Goal: Task Accomplishment & Management: Complete application form

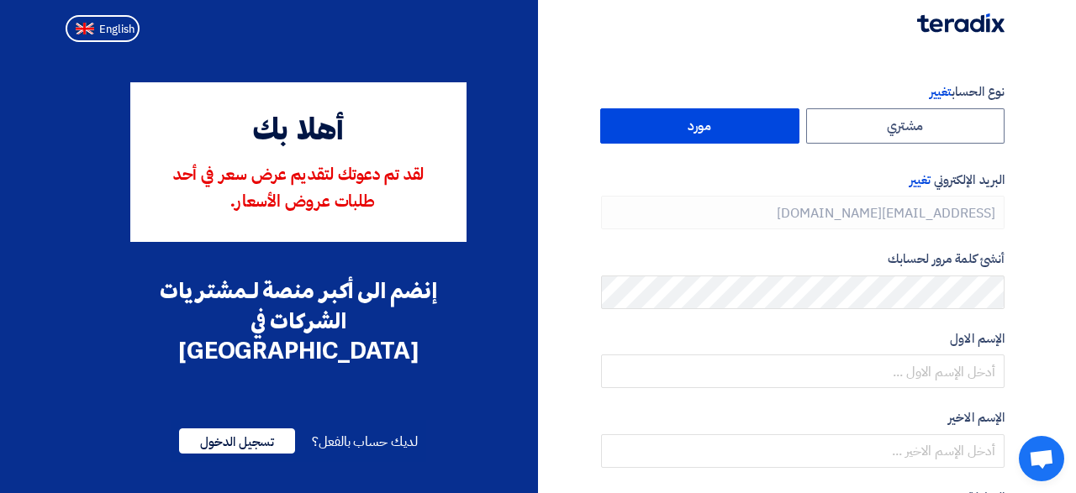
type input "[PHONE_NUMBER]"
click at [678, 128] on label "مورد" at bounding box center [699, 125] width 199 height 35
click at [678, 128] on input "مورد" at bounding box center [700, 126] width 198 height 34
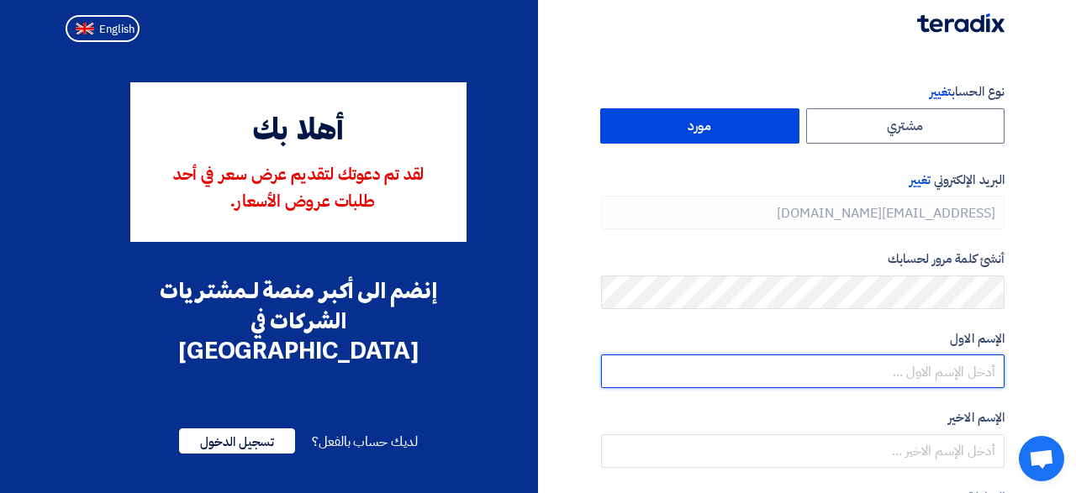
click at [904, 377] on input "text" at bounding box center [803, 372] width 404 height 34
type input "[PERSON_NAME]"
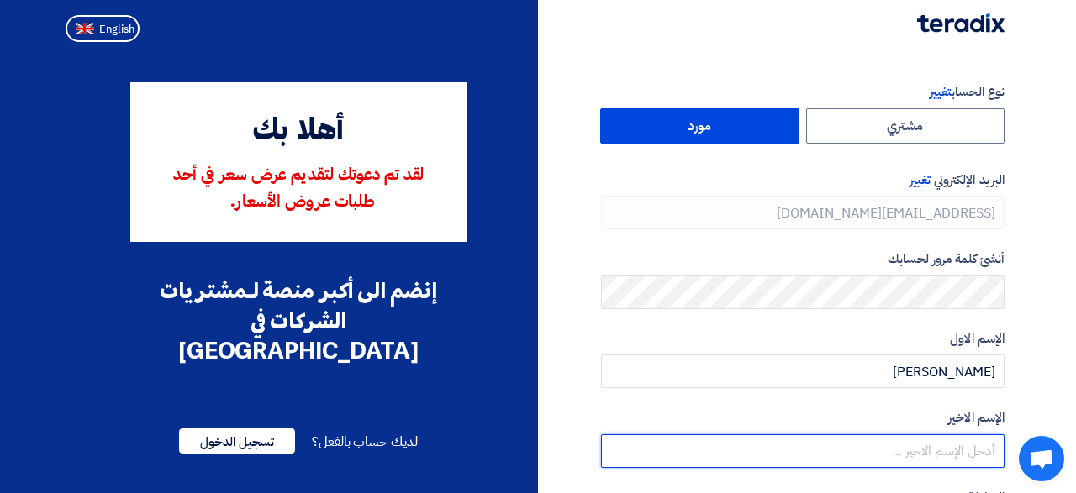
click at [894, 446] on input "text" at bounding box center [803, 452] width 404 height 34
type input "[PERSON_NAME]"
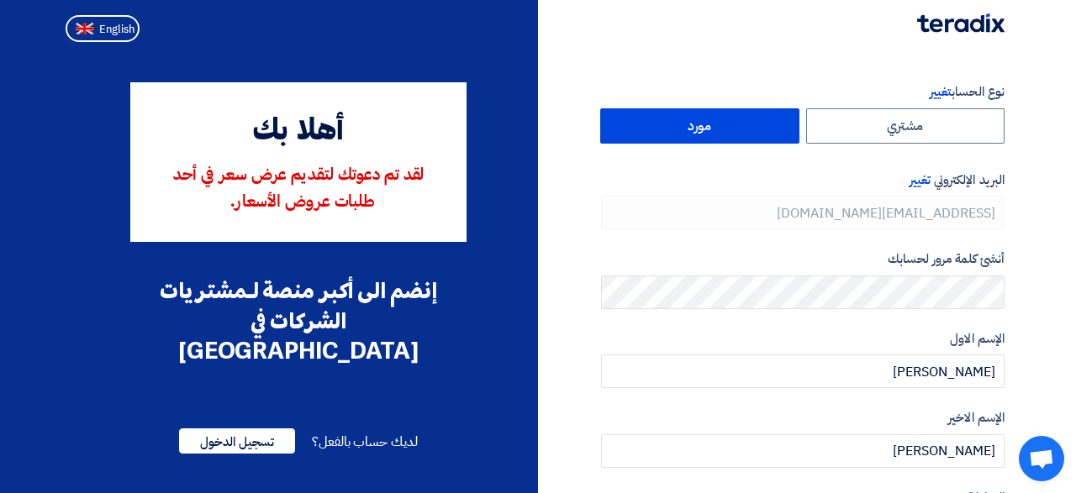
click at [814, 398] on form "نوع الحساب تغيير مشتري مورد البريد الإلكتروني تغيير [EMAIL_ADDRESS][DOMAIN_NAME…" at bounding box center [803, 354] width 404 height 545
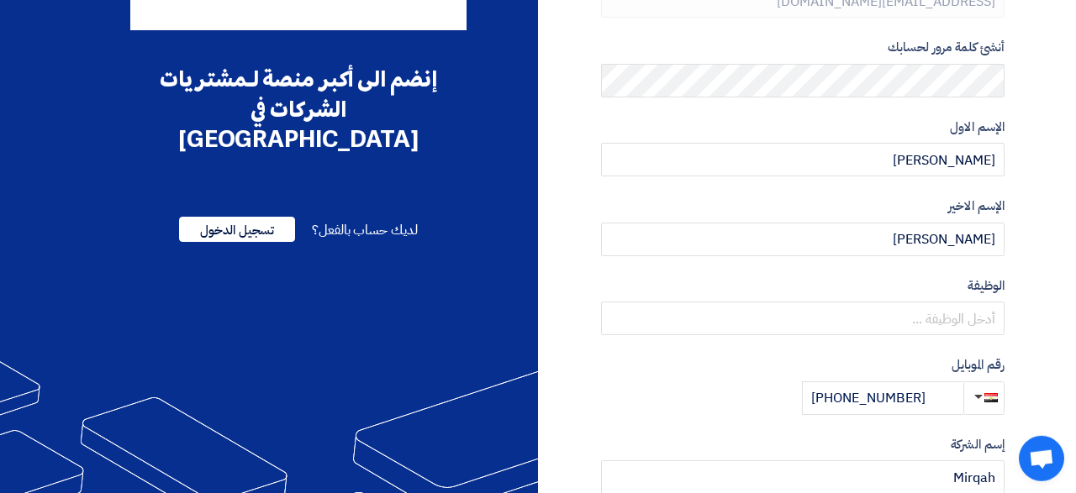
scroll to position [240, 0]
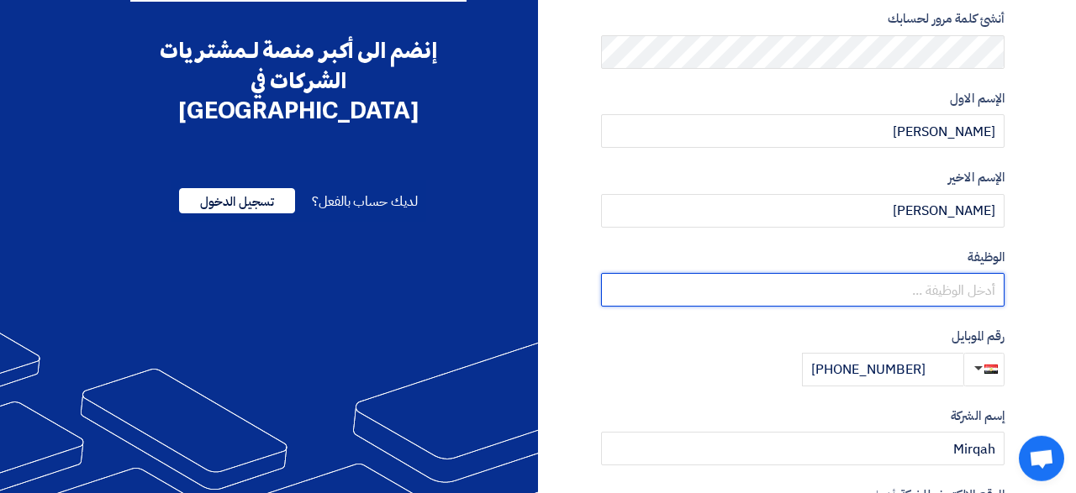
click at [814, 301] on input "text" at bounding box center [803, 290] width 404 height 34
type input "Head of Customer relations department"
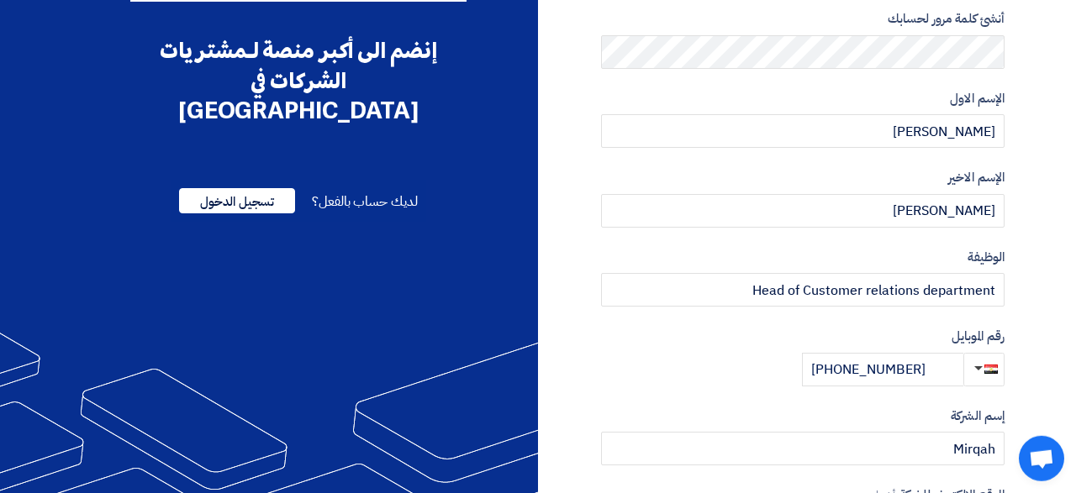
click at [689, 380] on div "رقم الموبايل [PHONE_NUMBER]" at bounding box center [803, 357] width 404 height 60
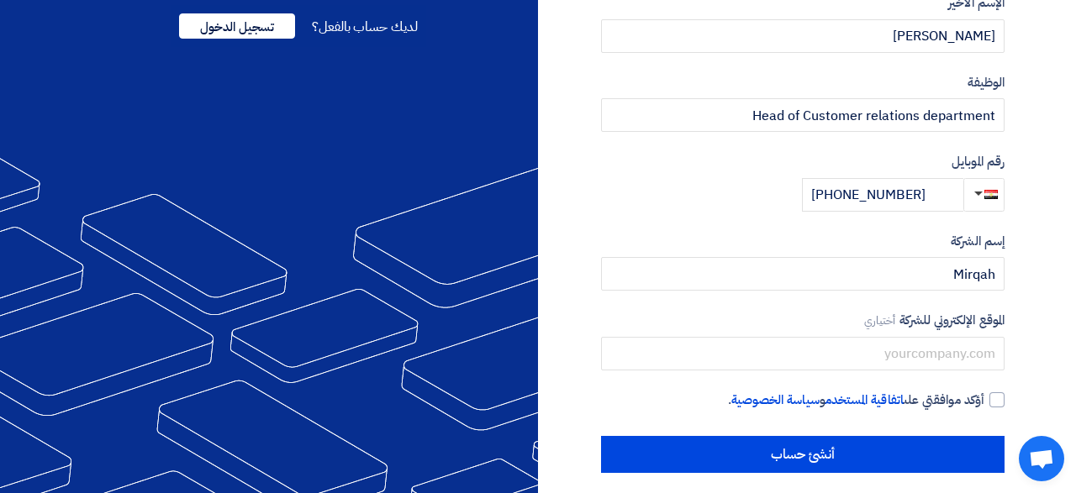
scroll to position [428, 0]
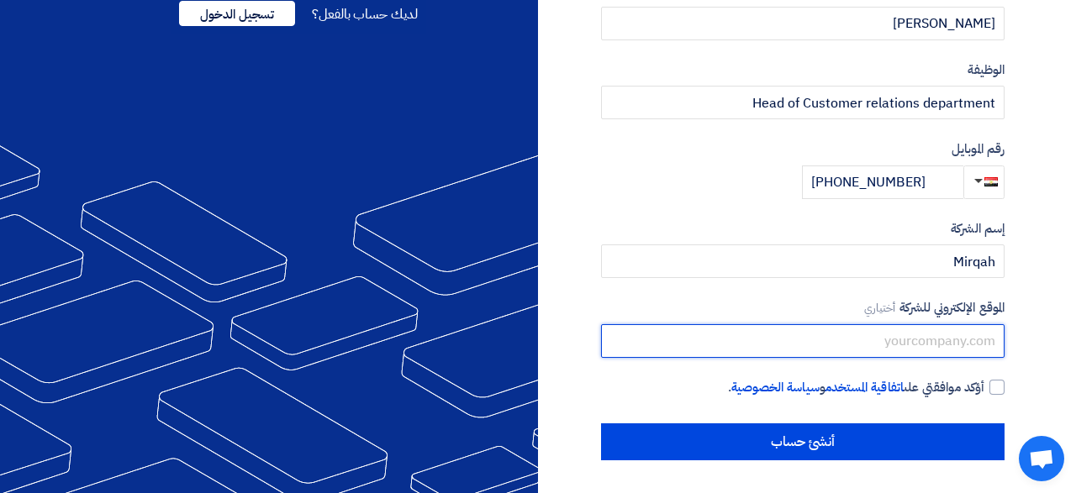
click at [685, 349] on input "text" at bounding box center [803, 342] width 404 height 34
type input "[DOMAIN_NAME]"
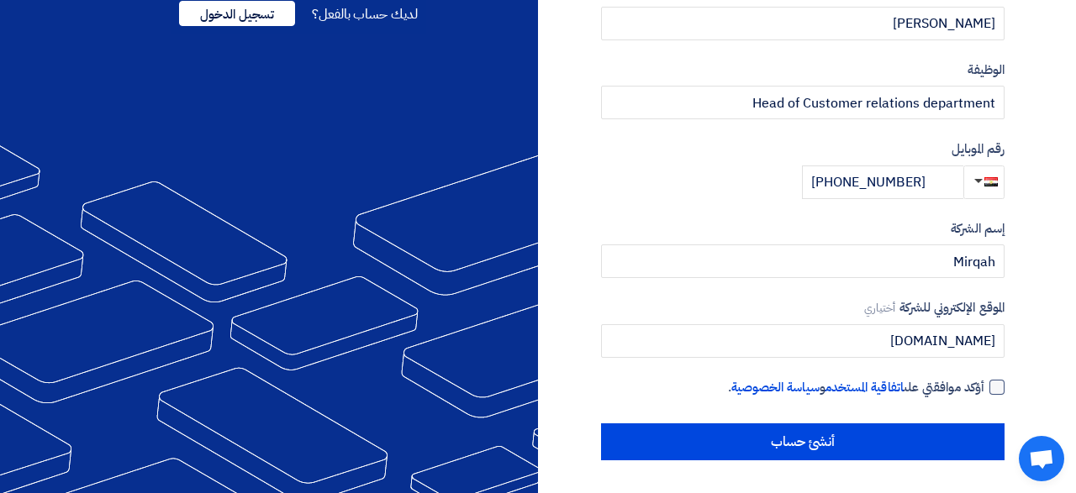
click at [1001, 389] on div at bounding box center [996, 387] width 15 height 15
click at [984, 389] on input "أؤكد موافقتي على اتفاقية المستخدم و سياسة الخصوصية ." at bounding box center [783, 395] width 404 height 34
checkbox input "true"
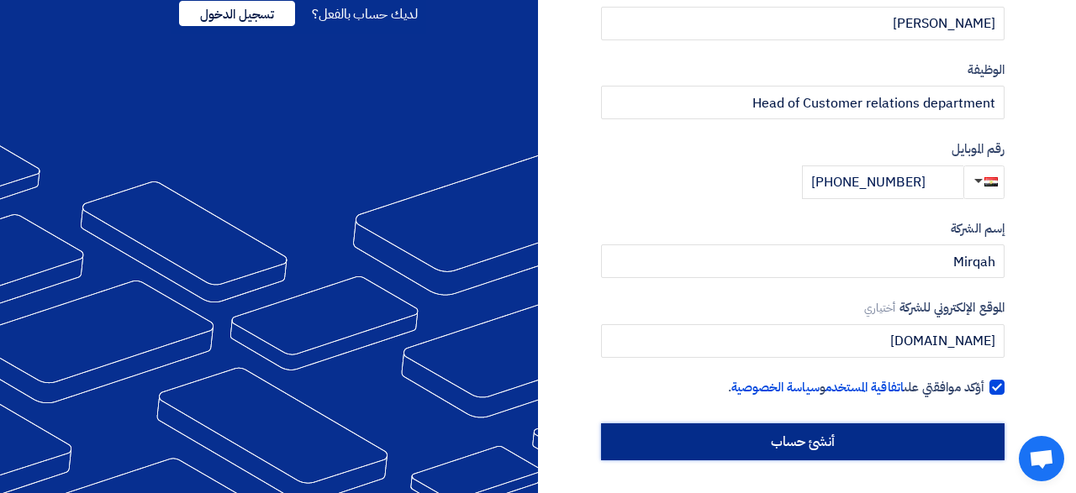
click at [897, 446] on input "أنشئ حساب" at bounding box center [803, 442] width 404 height 37
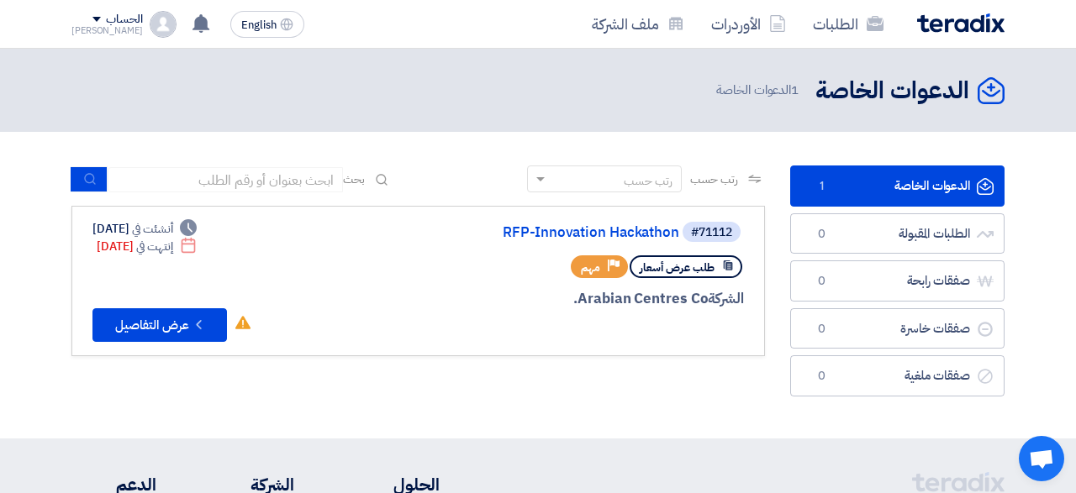
click at [448, 324] on div at bounding box center [542, 331] width 404 height 24
click at [583, 233] on link "RFP-Innovation Hackathon" at bounding box center [511, 232] width 336 height 15
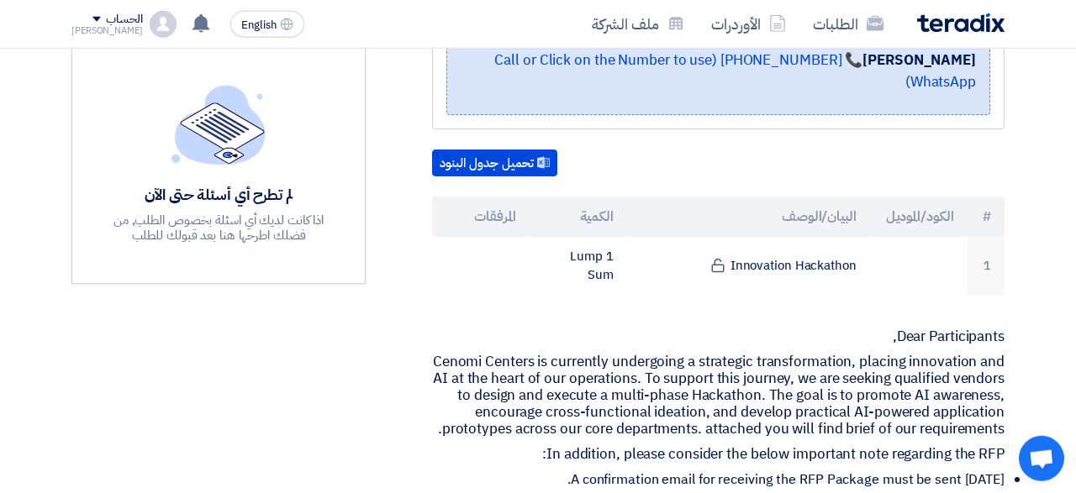
scroll to position [393, 0]
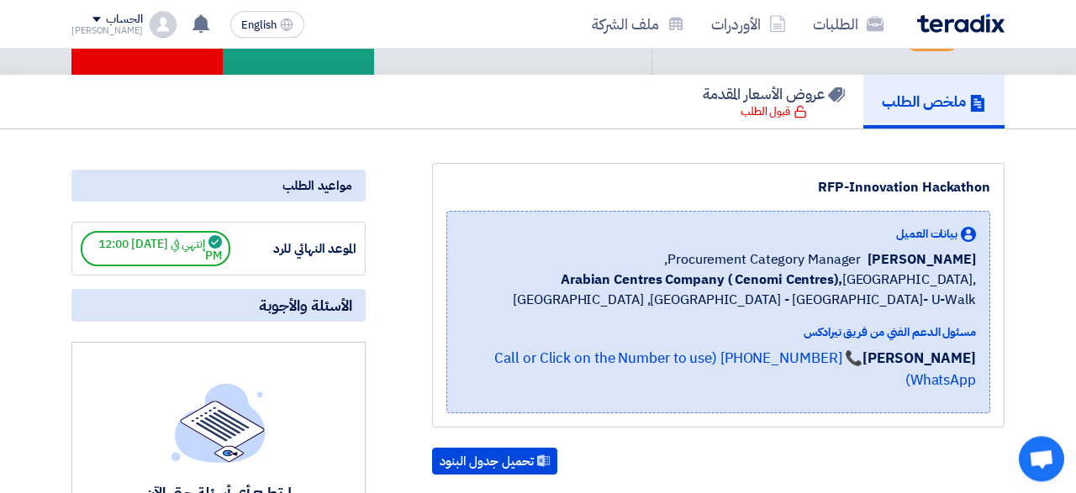
scroll to position [0, 0]
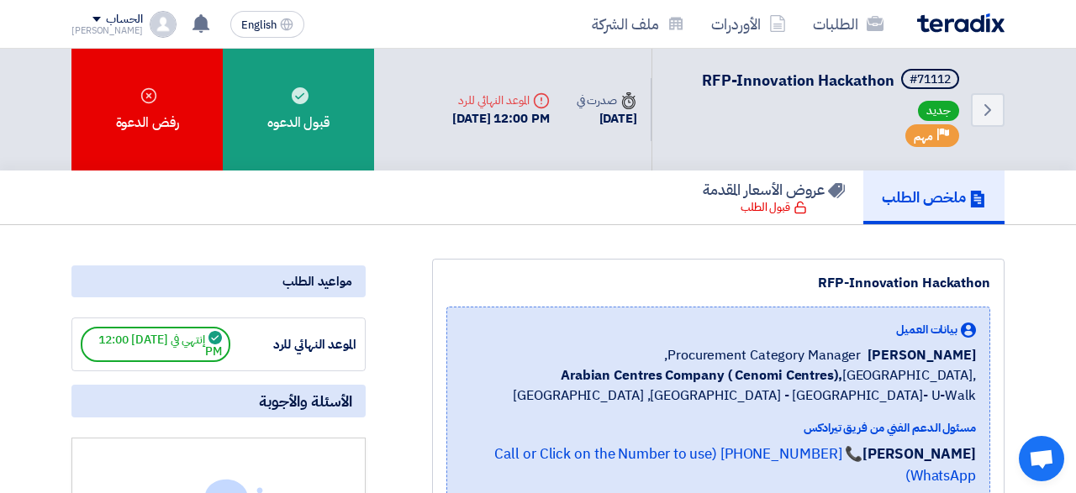
click at [110, 26] on div "[PERSON_NAME]" at bounding box center [106, 30] width 71 height 9
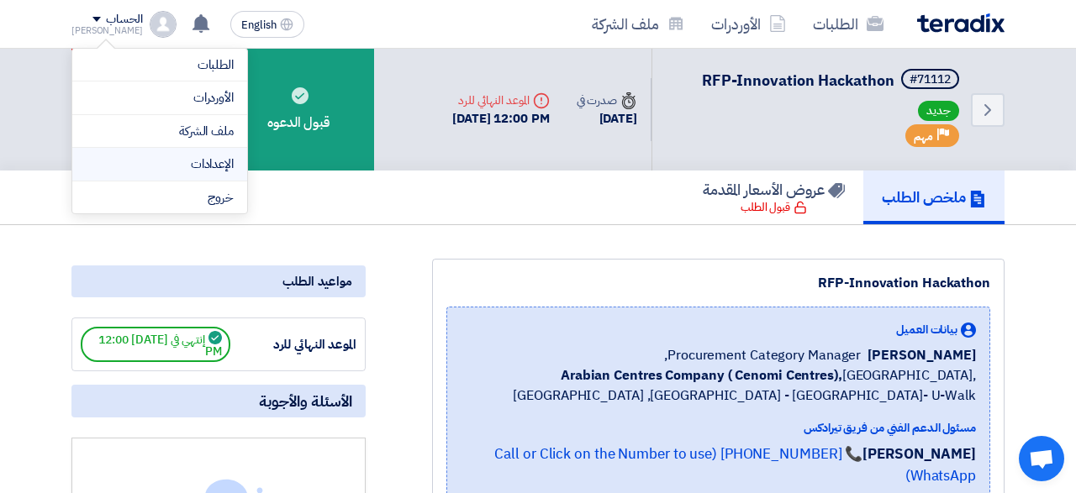
click at [210, 174] on li "الإعدادات" at bounding box center [159, 165] width 175 height 34
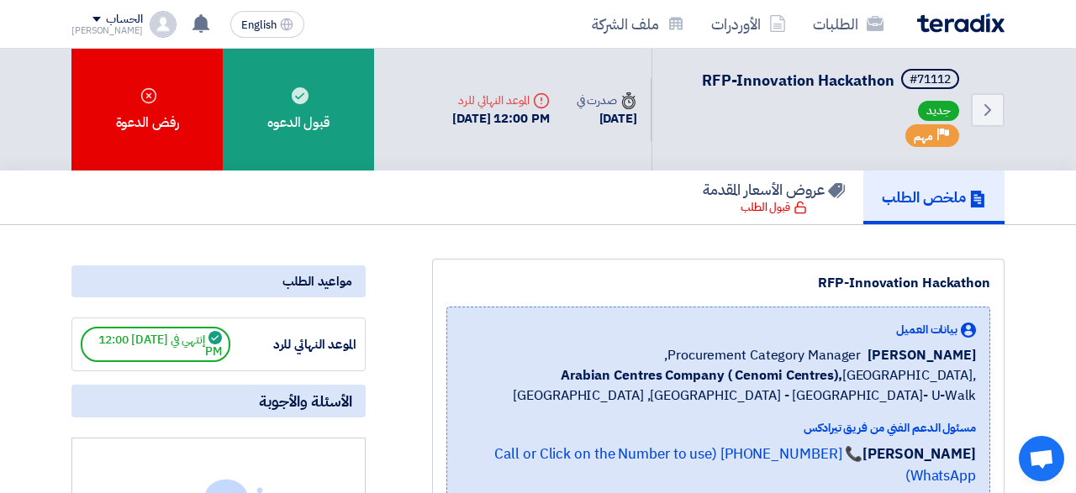
click at [110, 28] on div "[PERSON_NAME]" at bounding box center [106, 30] width 71 height 9
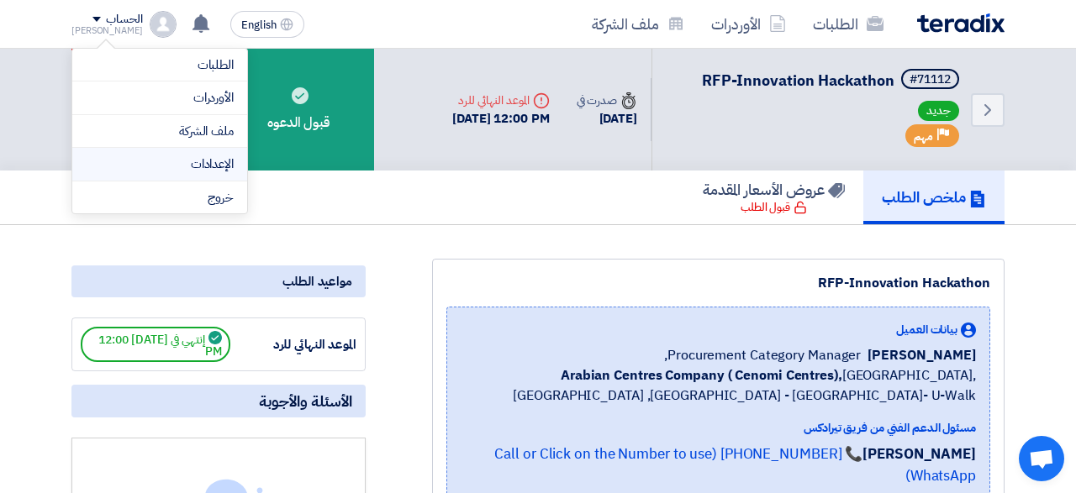
click at [223, 162] on link "الإعدادات" at bounding box center [160, 164] width 148 height 19
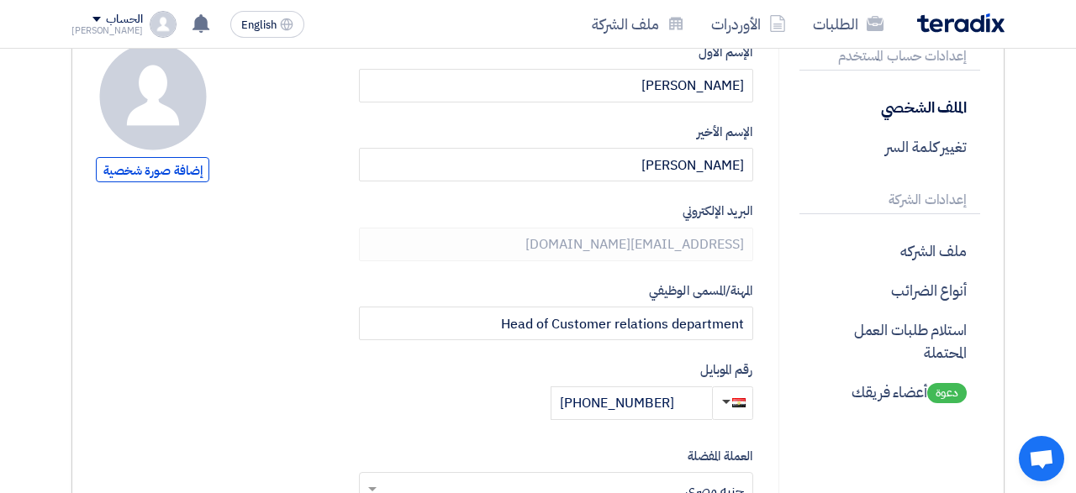
scroll to position [168, 0]
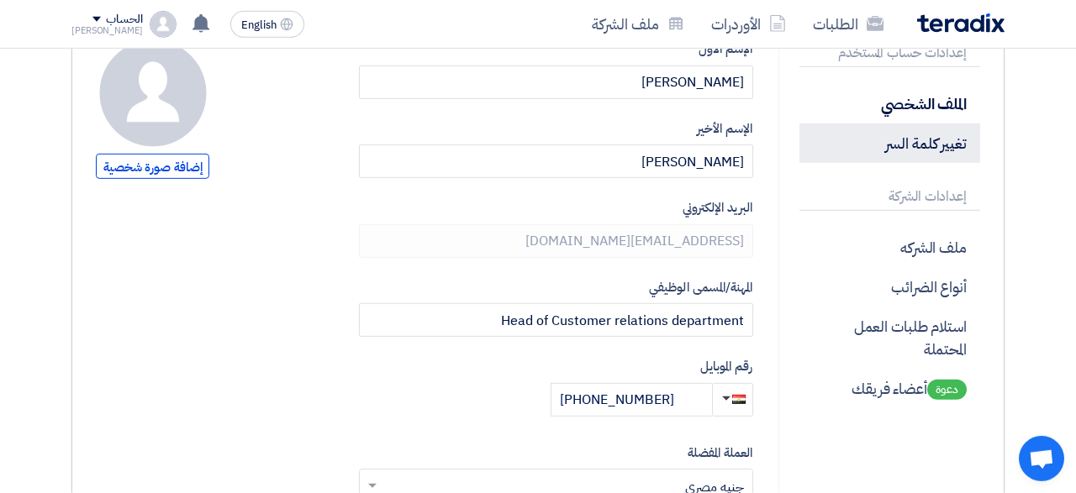
click at [926, 141] on p "تغيير كلمة السر" at bounding box center [890, 144] width 182 height 40
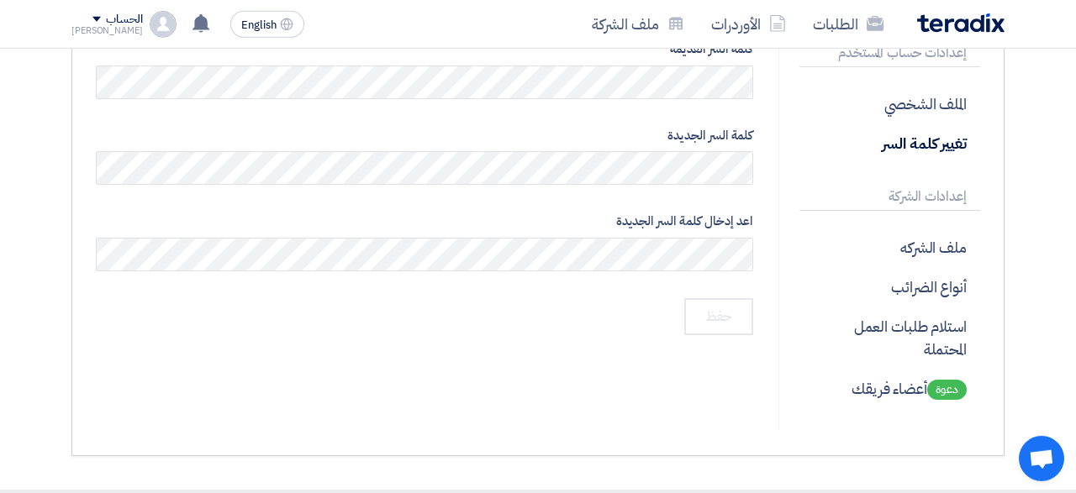
click at [781, 79] on div "إعدادات حساب المستخدم الملف الشخصي تغيير كلمة السر إعدادات الشركة ملف الشركه أن…" at bounding box center [879, 234] width 203 height 389
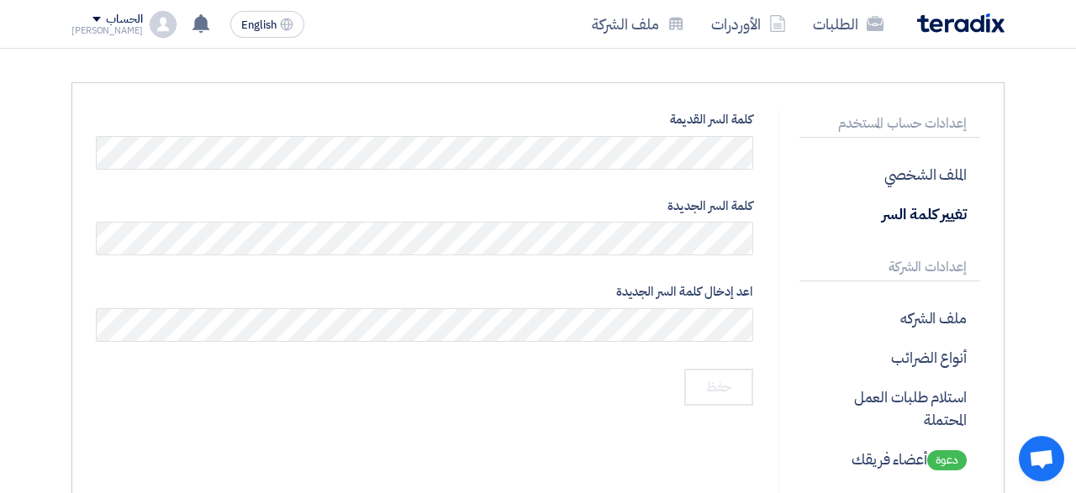
scroll to position [94, 0]
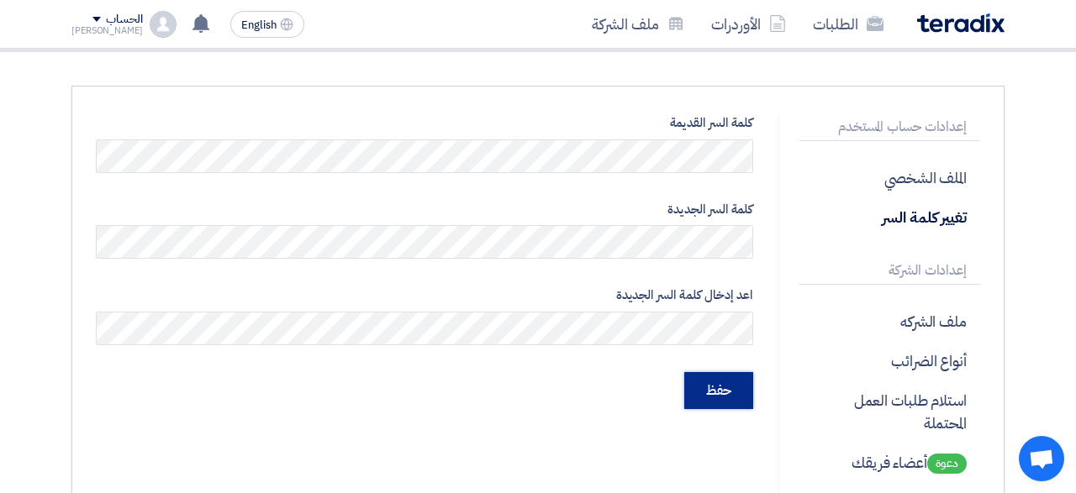
click at [734, 399] on input "حفظ" at bounding box center [718, 390] width 69 height 37
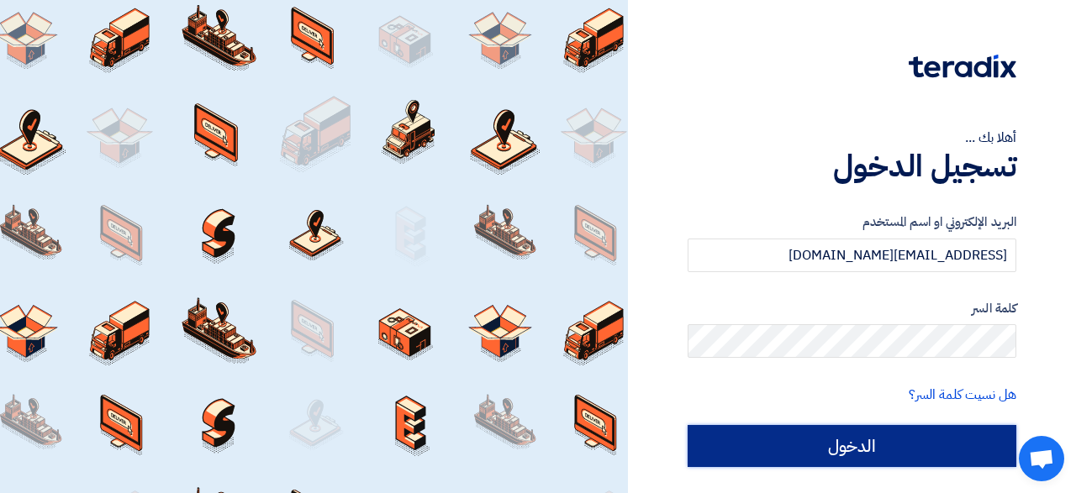
click at [851, 454] on input "الدخول" at bounding box center [852, 446] width 329 height 42
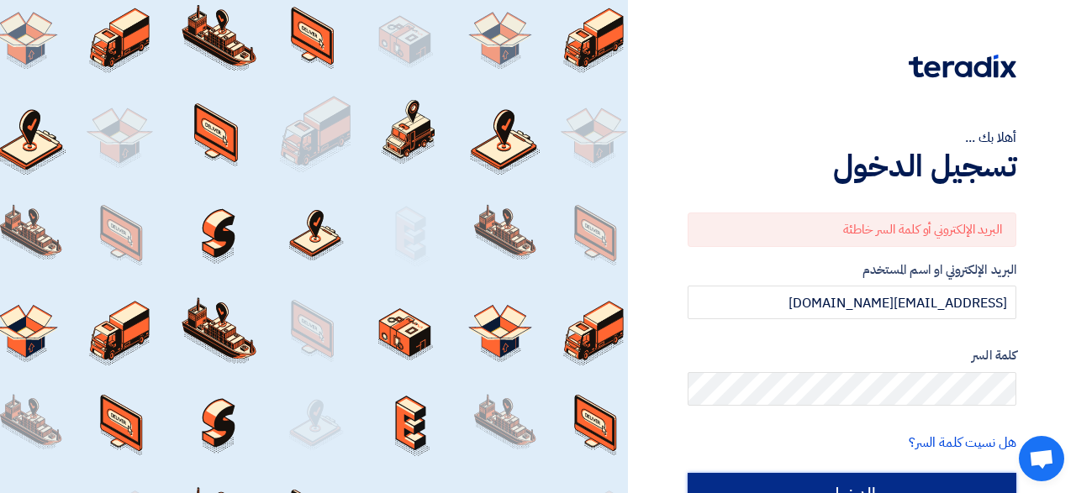
click at [835, 483] on input "الدخول" at bounding box center [852, 494] width 329 height 42
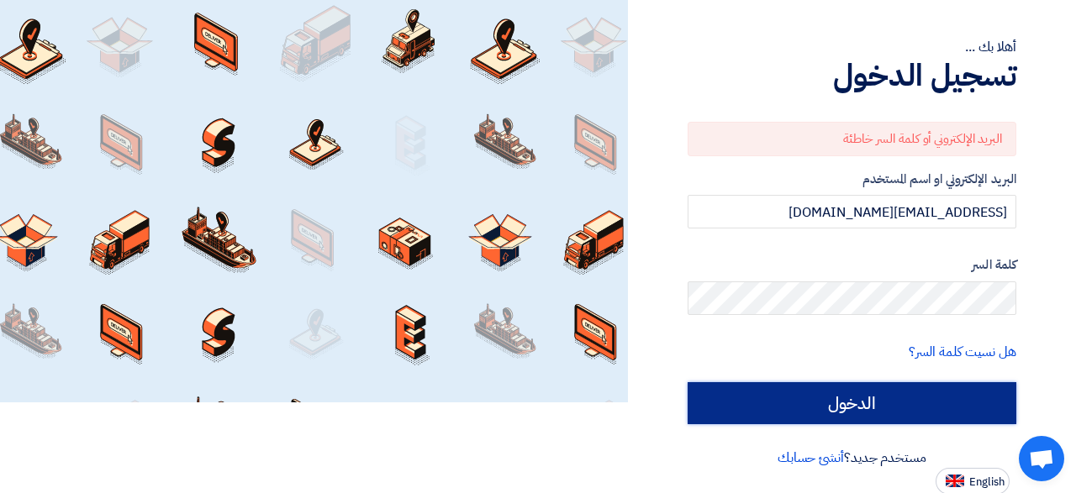
click at [863, 398] on input "الدخول" at bounding box center [852, 404] width 329 height 42
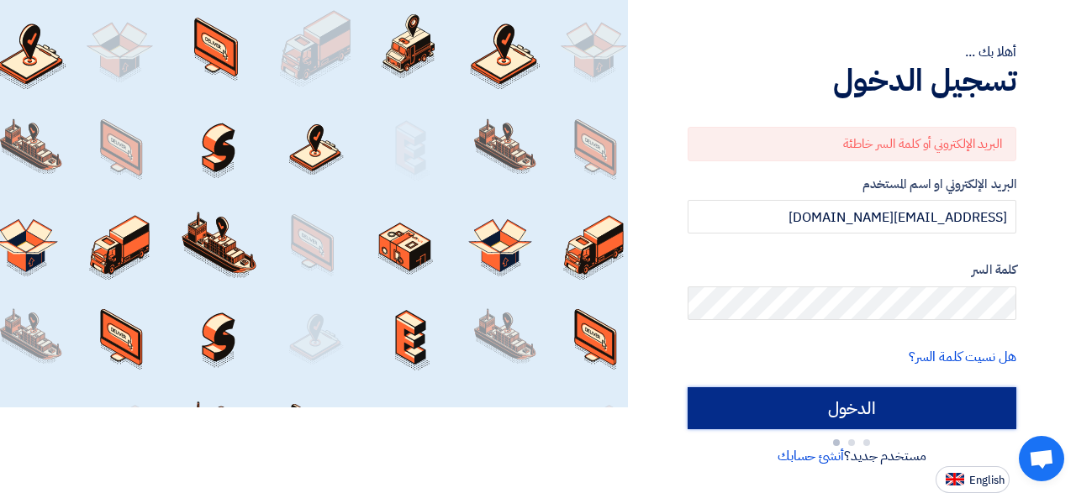
scroll to position [84, 0]
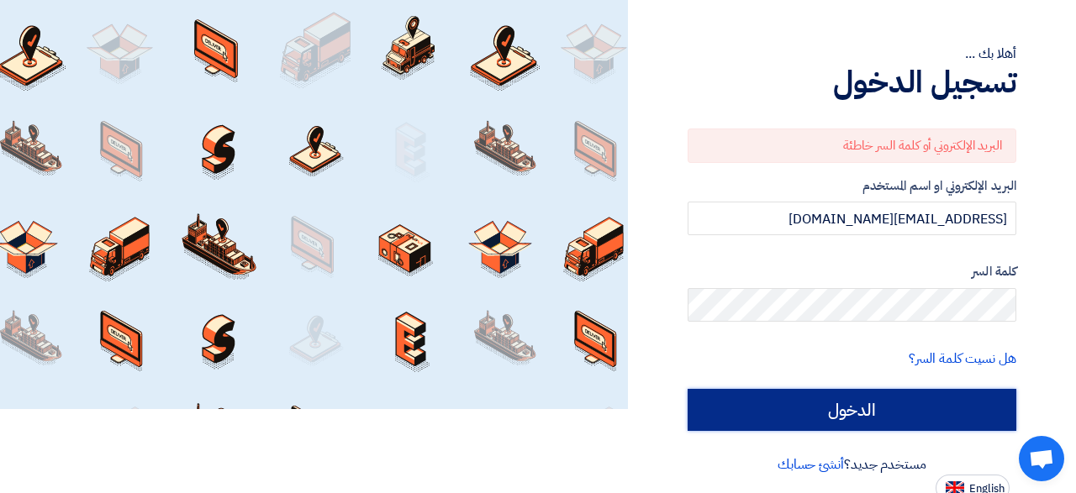
click at [864, 408] on input "الدخول" at bounding box center [852, 410] width 329 height 42
type input "Sign in"
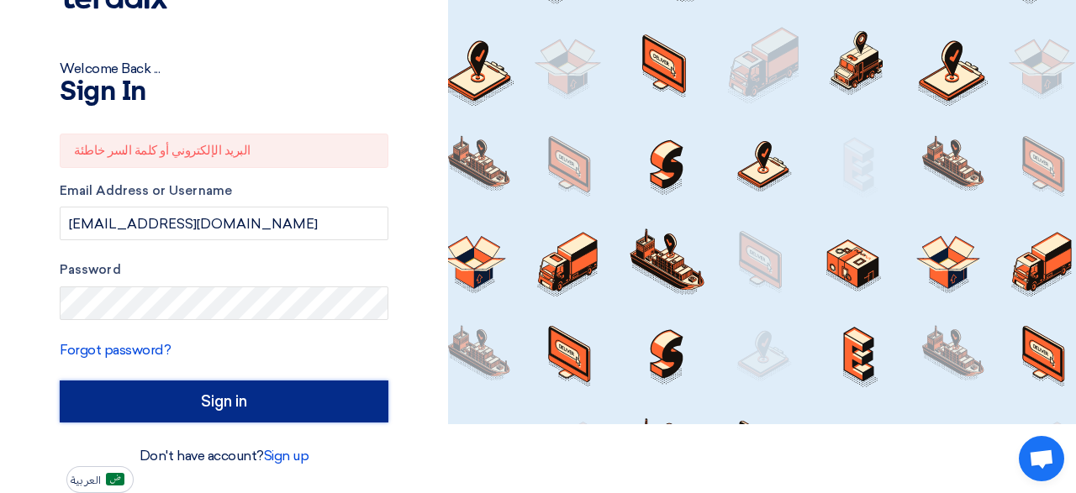
scroll to position [67, 0]
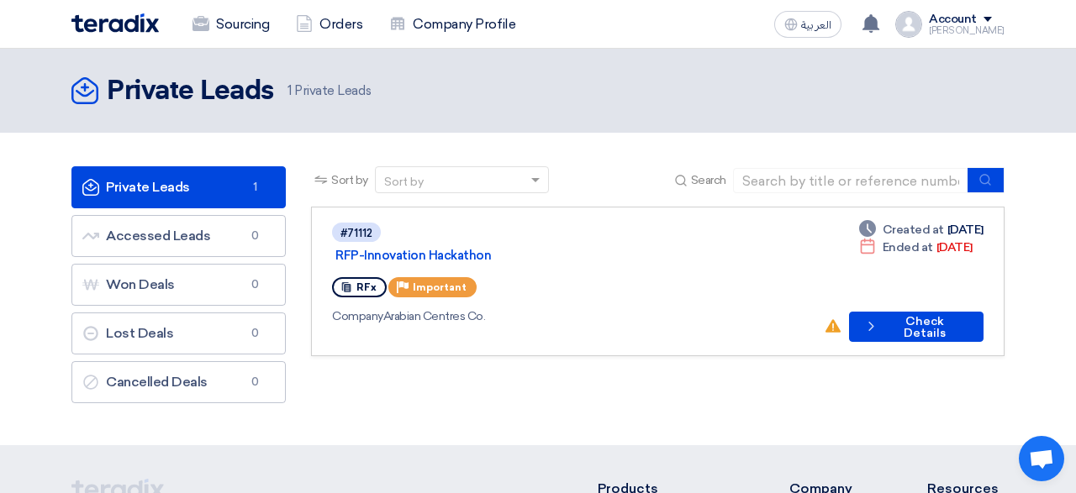
click at [916, 287] on div "Deadline Created at [DATE] Deadline Ended at [DATE] No action taken yet! Check …" at bounding box center [904, 281] width 160 height 121
click at [919, 312] on button "Check details Check Details" at bounding box center [916, 327] width 135 height 30
